Goal: Task Accomplishment & Management: Complete application form

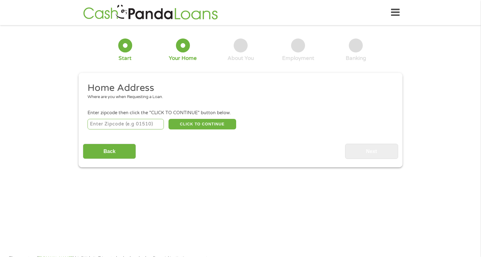
click at [111, 124] on input "number" at bounding box center [125, 124] width 77 height 11
type input "36507"
click at [193, 122] on button "CLICK TO CONTINUE" at bounding box center [202, 124] width 68 height 11
type input "36507"
type input "Bay Minette"
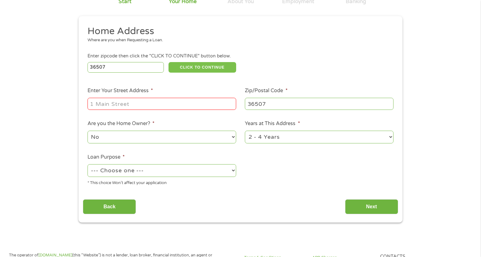
scroll to position [62, 0]
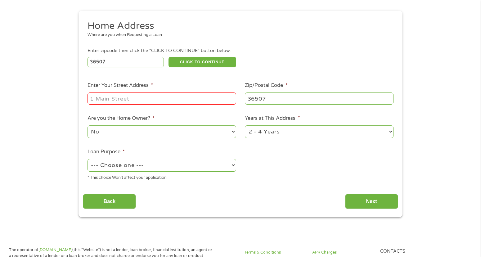
click at [188, 101] on input "Enter Your Street Address *" at bounding box center [161, 98] width 149 height 12
type input "[STREET_ADDRESS][PERSON_NAME]"
select select "yes"
select select "60months"
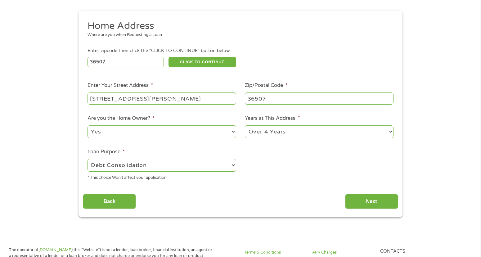
select select "paybills"
click at [365, 203] on input "Next" at bounding box center [371, 201] width 53 height 15
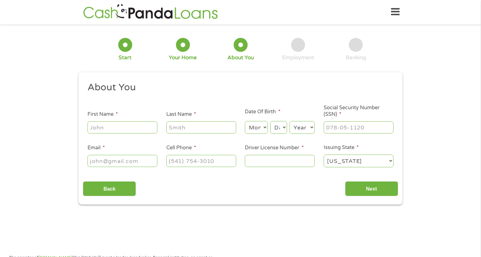
scroll to position [0, 0]
